Goal: Task Accomplishment & Management: Use online tool/utility

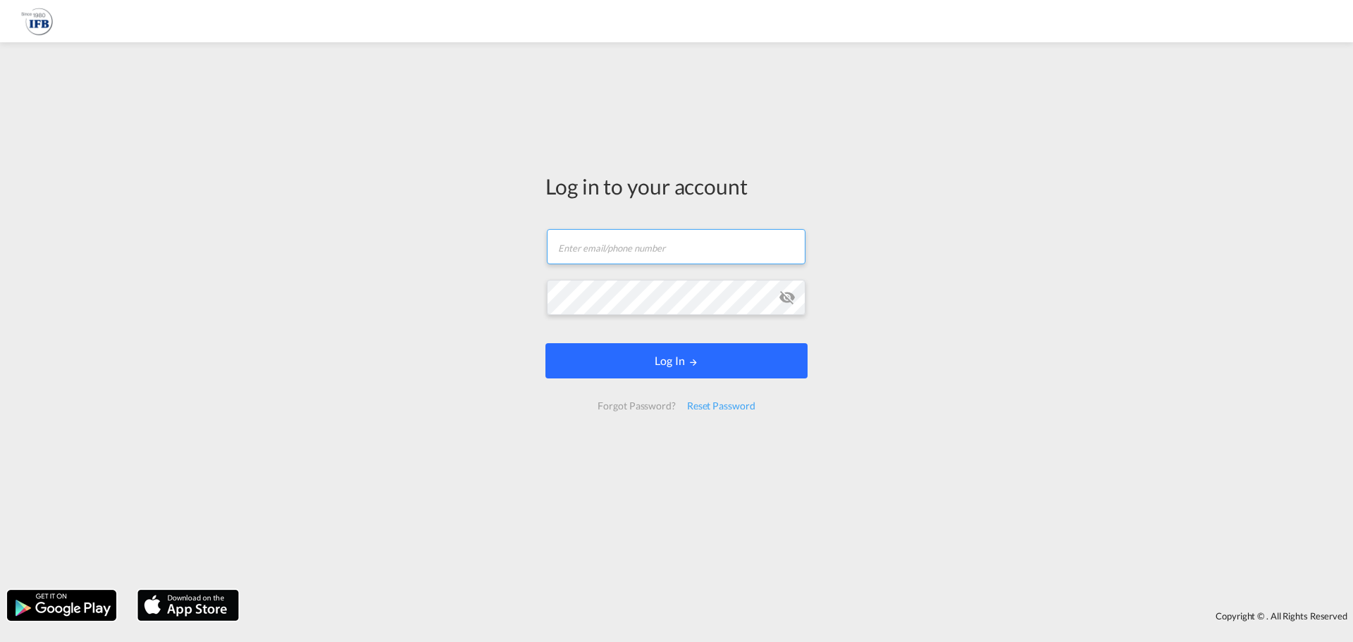
type input "[EMAIL_ADDRESS][DOMAIN_NAME]"
click at [684, 371] on button "Log In" at bounding box center [677, 360] width 262 height 35
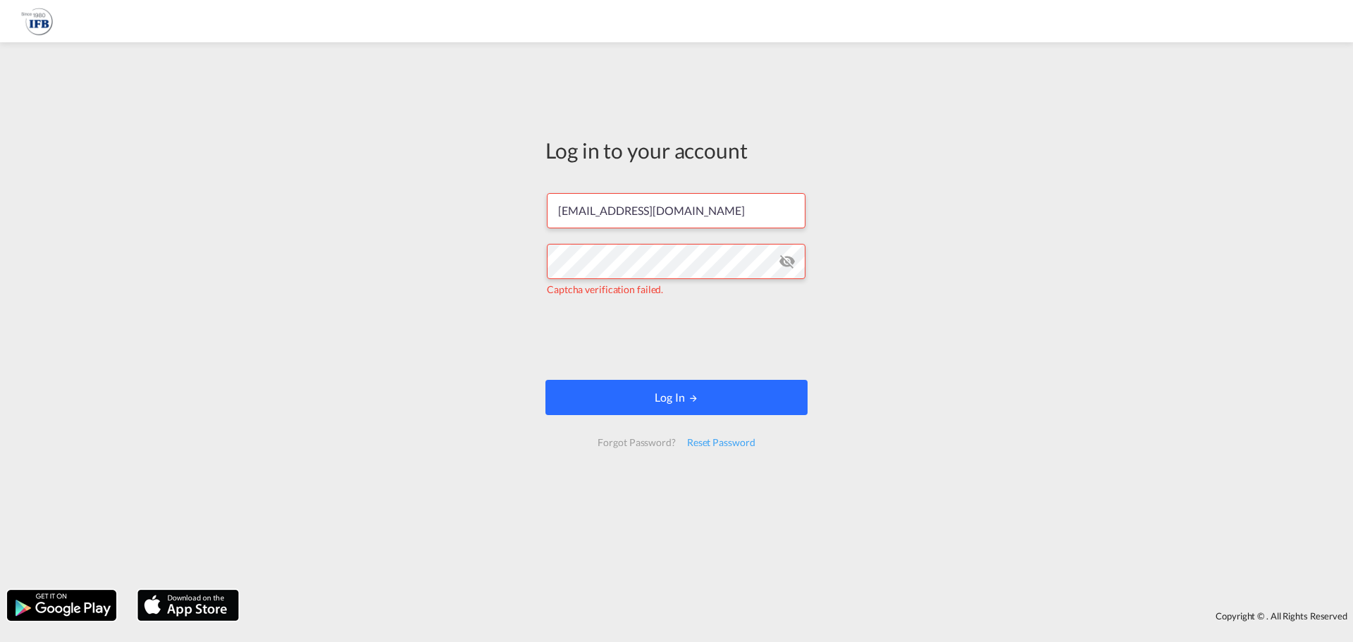
click at [665, 396] on button "Log In" at bounding box center [677, 397] width 262 height 35
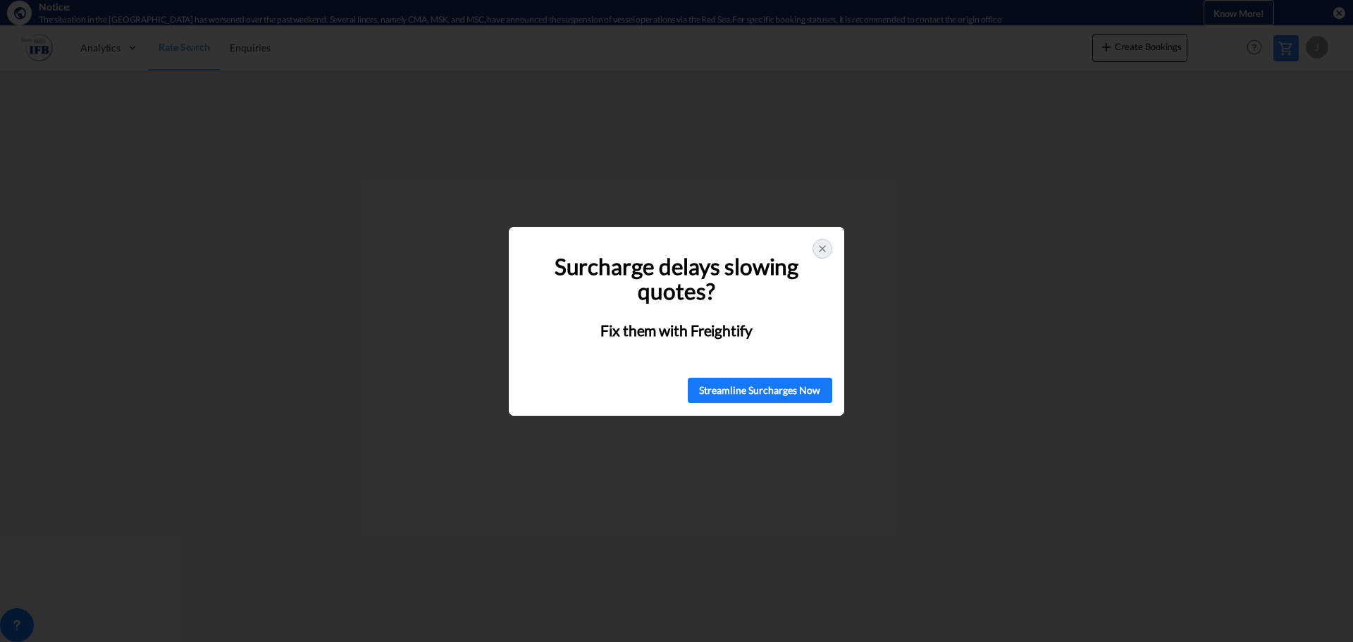
click at [826, 247] on icon at bounding box center [822, 248] width 11 height 11
